Goal: Task Accomplishment & Management: Complete application form

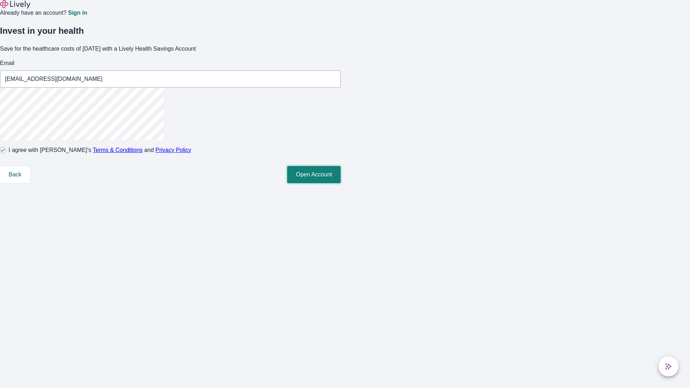
click at [341, 183] on button "Open Account" at bounding box center [314, 174] width 54 height 17
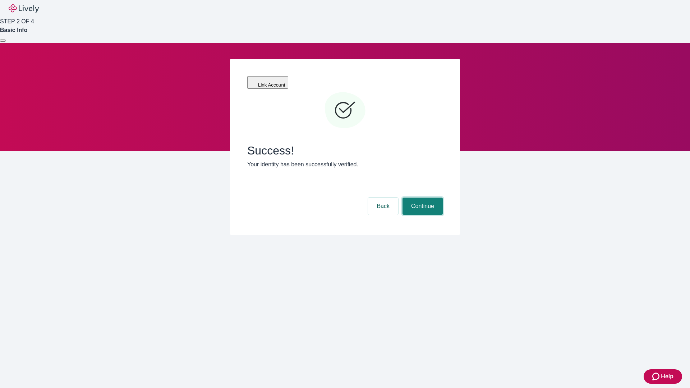
click at [421, 198] on button "Continue" at bounding box center [422, 206] width 40 height 17
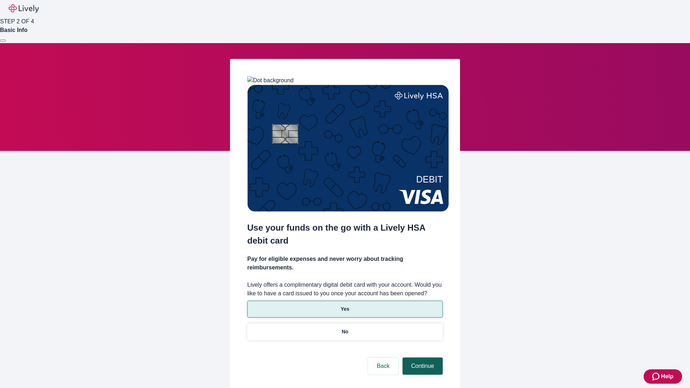
click at [345, 328] on p "No" at bounding box center [345, 332] width 7 height 8
click at [421, 357] on button "Continue" at bounding box center [422, 365] width 40 height 17
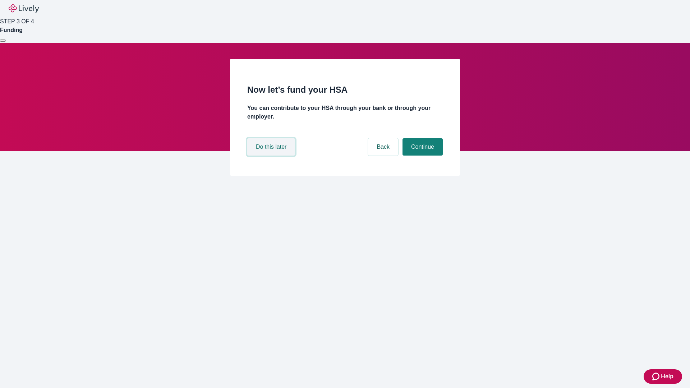
click at [272, 156] on button "Do this later" at bounding box center [271, 146] width 48 height 17
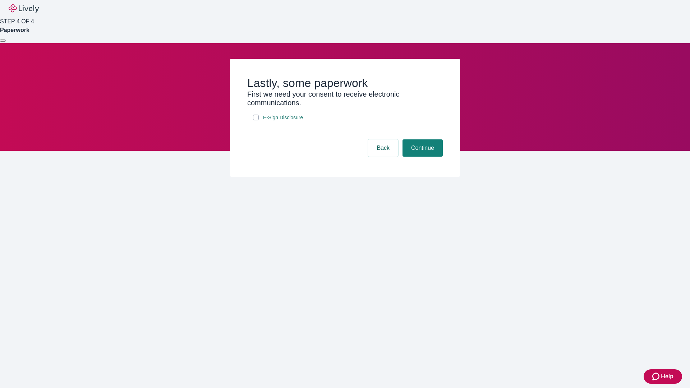
click at [256, 120] on input "E-Sign Disclosure" at bounding box center [256, 118] width 6 height 6
checkbox input "true"
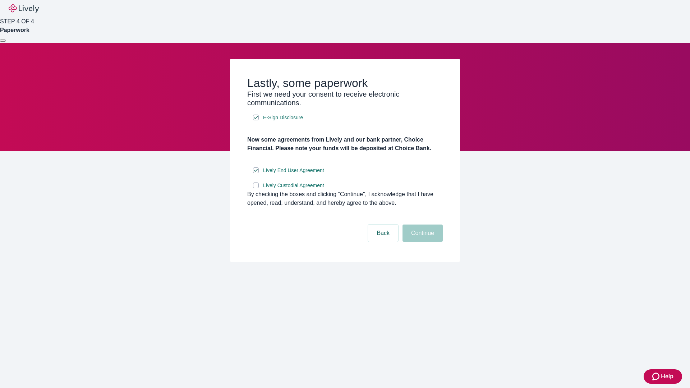
click at [256, 188] on input "Lively Custodial Agreement" at bounding box center [256, 185] width 6 height 6
checkbox input "true"
click at [421, 242] on button "Continue" at bounding box center [422, 233] width 40 height 17
